Goal: Transaction & Acquisition: Download file/media

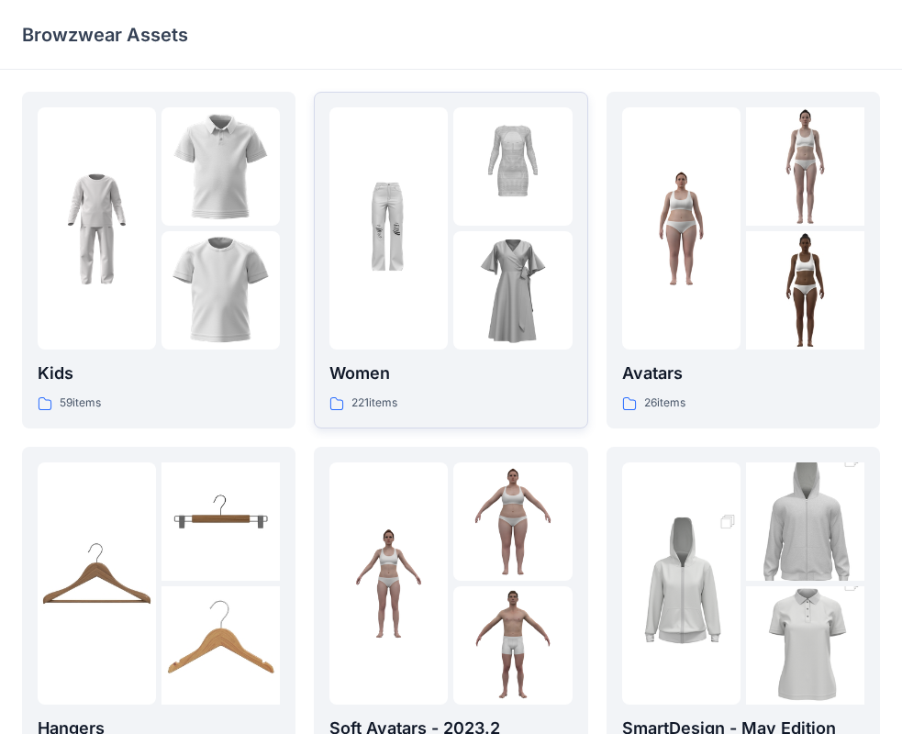
click at [457, 195] on img at bounding box center [512, 166] width 118 height 118
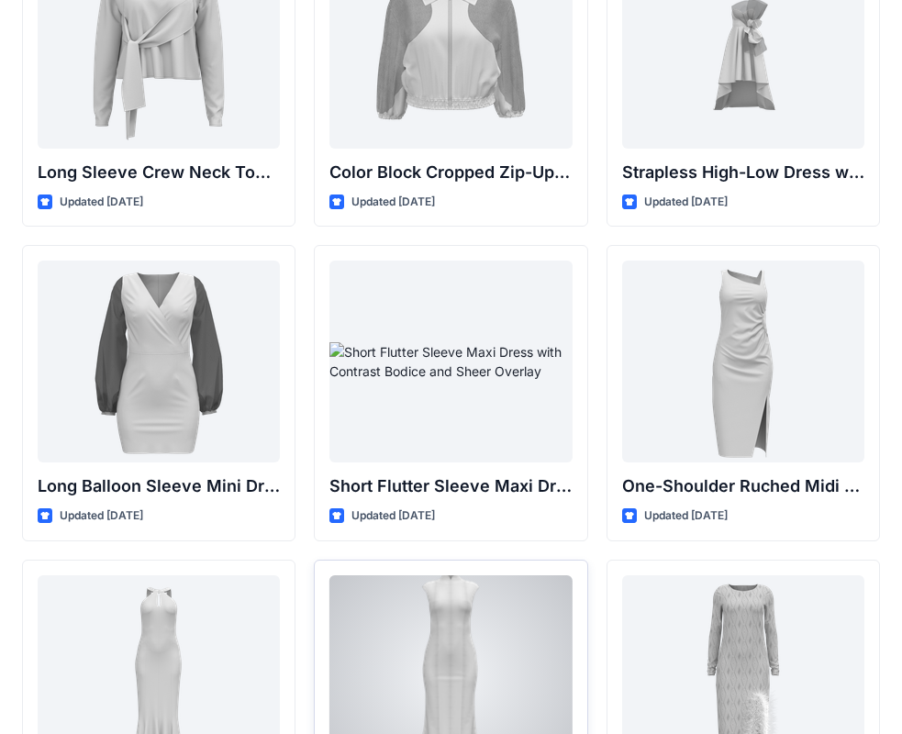
scroll to position [550, 0]
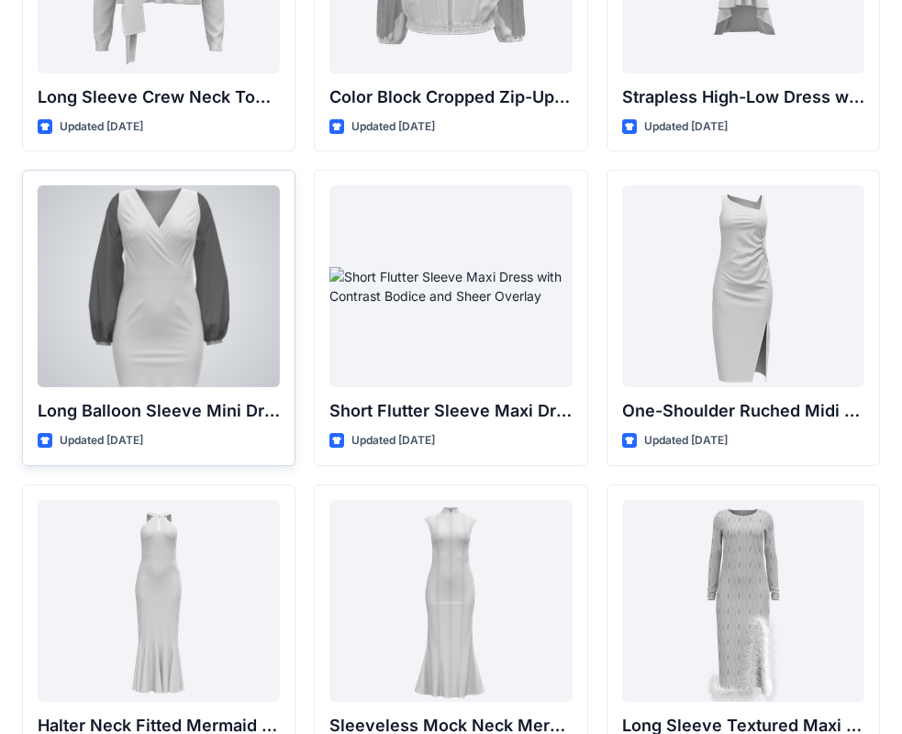
click at [195, 244] on div at bounding box center [159, 286] width 242 height 202
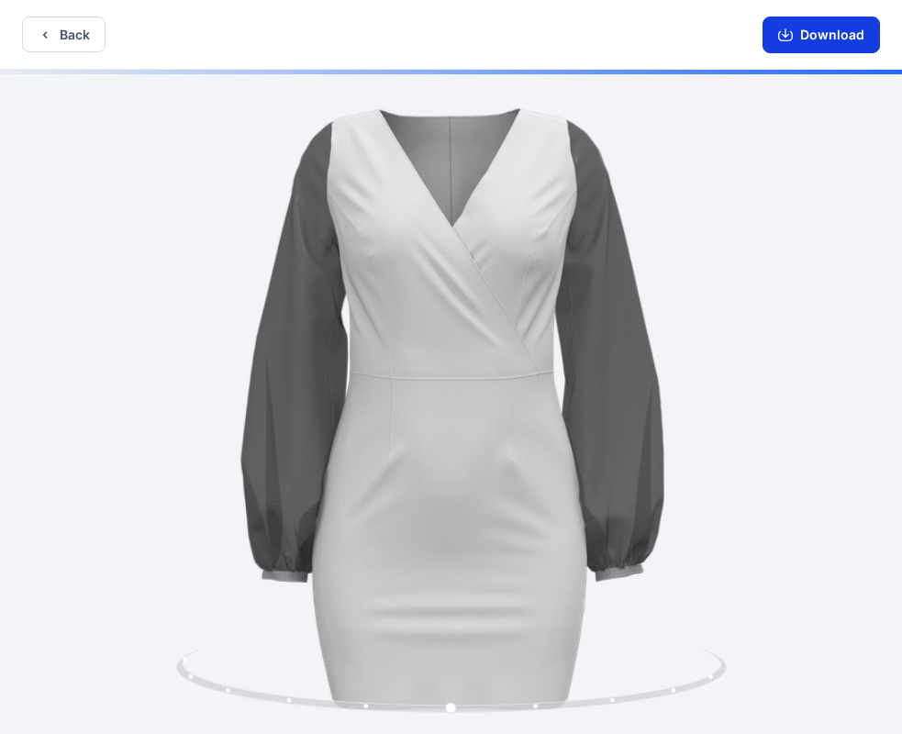
click at [816, 38] on button "Download" at bounding box center [820, 35] width 117 height 37
